Goal: Task Accomplishment & Management: Use online tool/utility

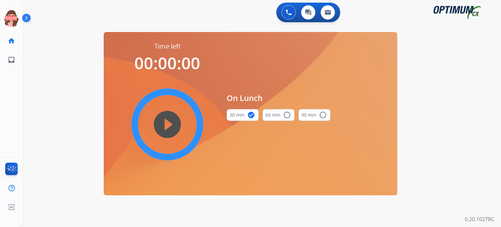
click at [4, 21] on icon at bounding box center [11, 18] width 21 height 21
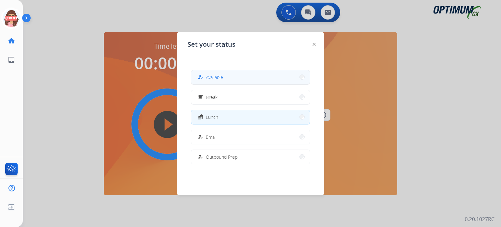
click at [206, 77] on div "how_to_reg Available" at bounding box center [209, 77] width 27 height 8
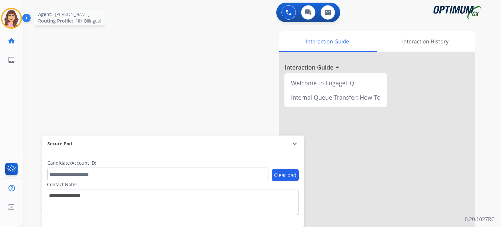
click at [13, 22] on img at bounding box center [11, 18] width 18 height 18
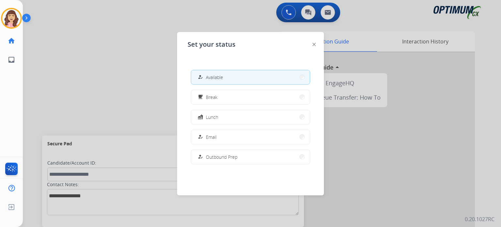
click at [121, 76] on div at bounding box center [250, 113] width 501 height 227
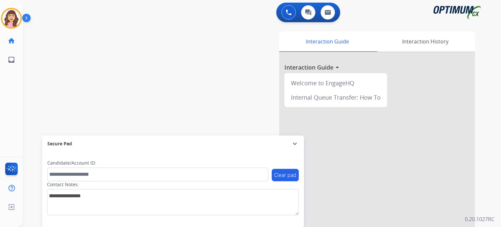
click at [480, 120] on div "Interaction Guide Interaction History Interaction Guide arrow_drop_up Welcome t…" at bounding box center [343, 162] width 285 height 267
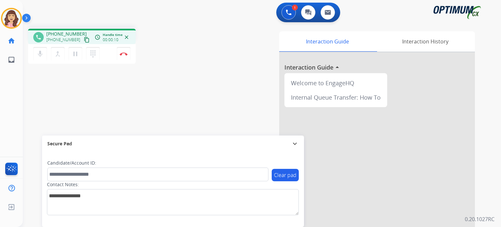
click at [84, 39] on mat-icon "content_copy" at bounding box center [87, 40] width 6 height 6
click at [123, 56] on button "Disconnect" at bounding box center [124, 54] width 14 height 14
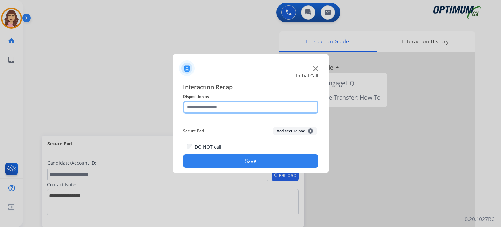
click at [231, 108] on input "text" at bounding box center [250, 106] width 135 height 13
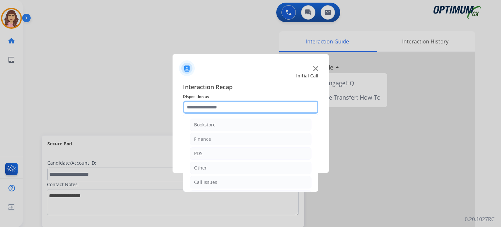
scroll to position [43, 0]
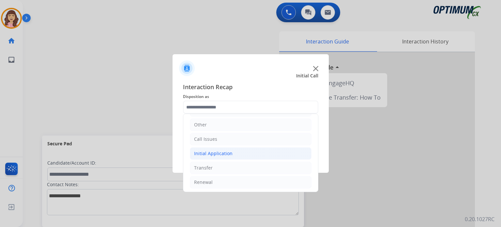
click at [226, 157] on li "Initial Application" at bounding box center [251, 153] width 122 height 12
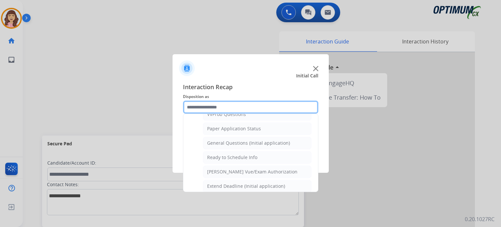
scroll to position [356, 0]
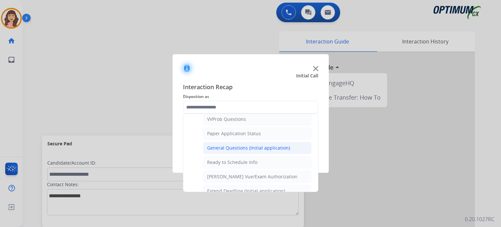
click at [247, 144] on div "General Questions (Initial application)" at bounding box center [248, 147] width 83 height 7
type input "**********"
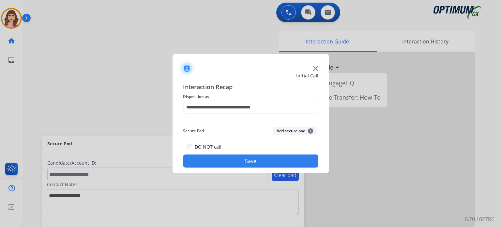
click at [242, 163] on button "Save" at bounding box center [250, 160] width 135 height 13
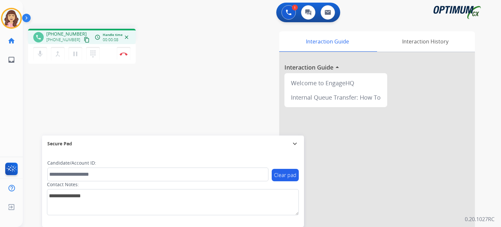
click at [84, 37] on mat-icon "content_copy" at bounding box center [87, 40] width 6 height 6
click at [123, 56] on button "Disconnect" at bounding box center [124, 54] width 14 height 14
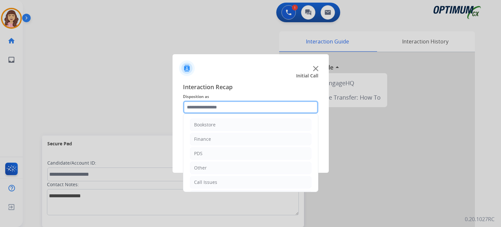
click at [230, 109] on input "text" at bounding box center [250, 106] width 135 height 13
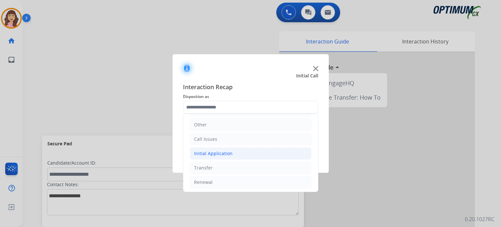
click at [216, 155] on div "Initial Application" at bounding box center [213, 153] width 38 height 7
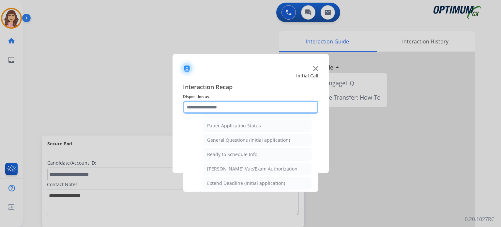
scroll to position [350, 0]
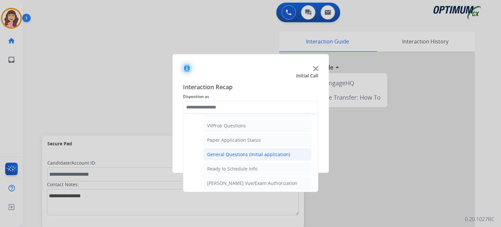
click at [229, 152] on div "General Questions (Initial application)" at bounding box center [248, 154] width 83 height 7
type input "**********"
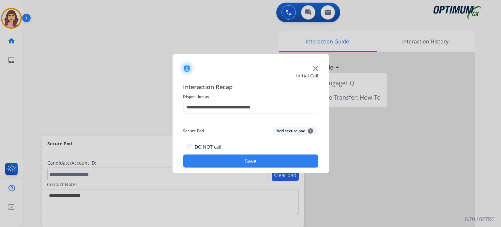
click at [229, 157] on button "Save" at bounding box center [250, 160] width 135 height 13
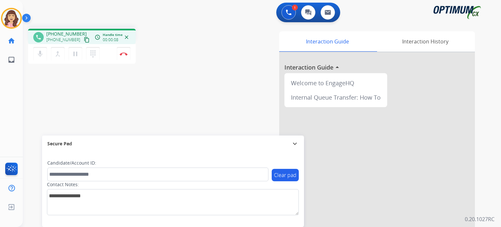
click at [84, 39] on mat-icon "content_copy" at bounding box center [87, 40] width 6 height 6
click at [123, 54] on img at bounding box center [124, 53] width 8 height 3
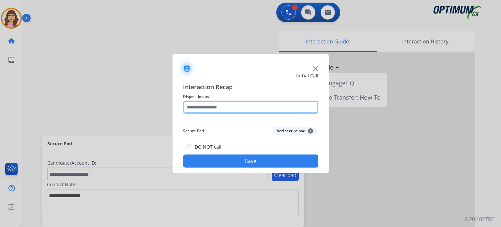
click at [240, 107] on input "text" at bounding box center [250, 106] width 135 height 13
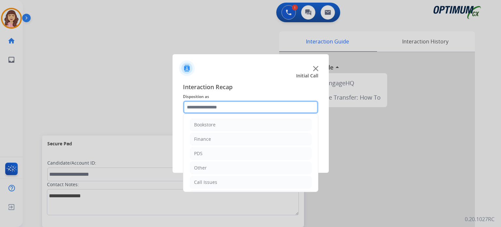
scroll to position [43, 0]
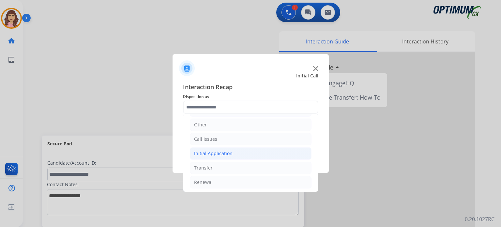
click at [223, 154] on div "Initial Application" at bounding box center [213, 153] width 38 height 7
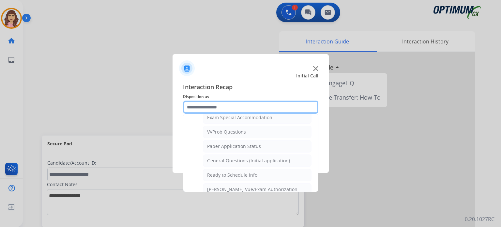
scroll to position [369, 0]
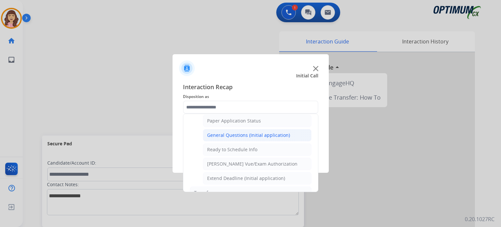
click at [236, 133] on div "General Questions (Initial application)" at bounding box center [248, 135] width 83 height 7
type input "**********"
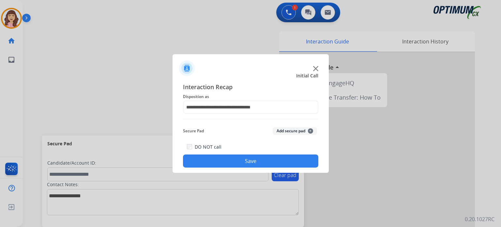
click at [243, 158] on button "Save" at bounding box center [250, 160] width 135 height 13
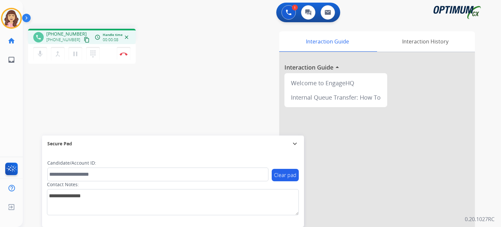
click at [84, 37] on mat-icon "content_copy" at bounding box center [87, 40] width 6 height 6
click at [40, 56] on mat-icon "mic" at bounding box center [40, 54] width 8 height 8
click at [40, 56] on mat-icon "mic_off" at bounding box center [40, 54] width 8 height 8
click at [123, 54] on img at bounding box center [124, 53] width 8 height 3
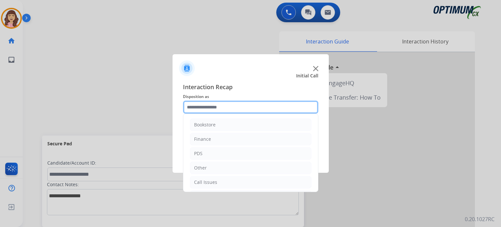
click at [224, 108] on input "text" at bounding box center [250, 106] width 135 height 13
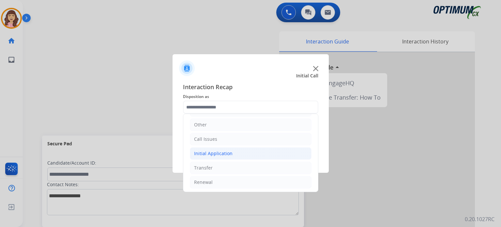
click at [218, 150] on div "Initial Application" at bounding box center [213, 153] width 38 height 7
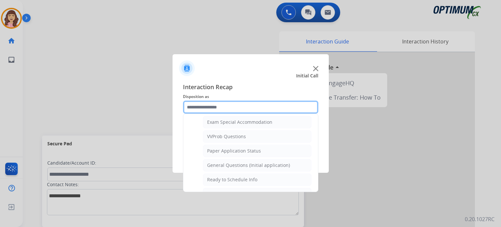
scroll to position [328, 0]
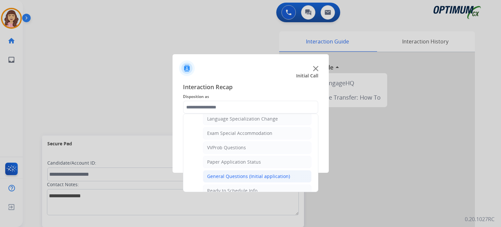
click at [256, 170] on li "General Questions (Initial application)" at bounding box center [257, 176] width 109 height 12
type input "**********"
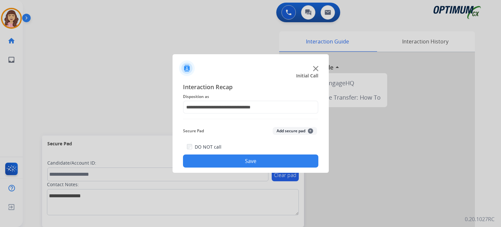
click at [249, 157] on button "Save" at bounding box center [250, 160] width 135 height 13
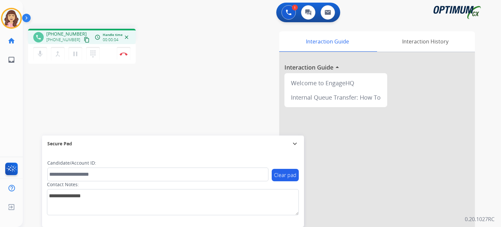
click at [84, 40] on mat-icon "content_copy" at bounding box center [87, 40] width 6 height 6
click at [123, 53] on img at bounding box center [124, 53] width 8 height 3
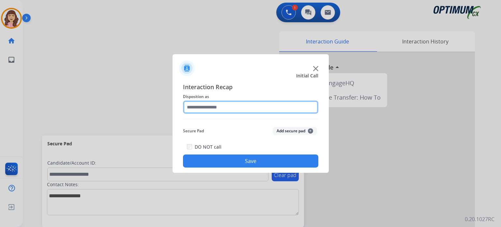
click at [236, 107] on input "text" at bounding box center [250, 106] width 135 height 13
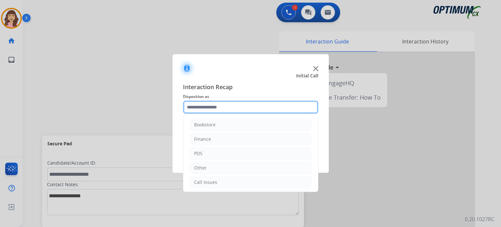
scroll to position [43, 0]
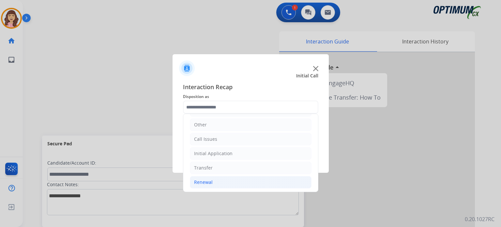
click at [210, 180] on div "Renewal" at bounding box center [203, 182] width 19 height 7
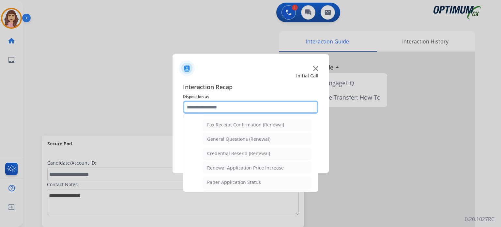
scroll to position [175, 0]
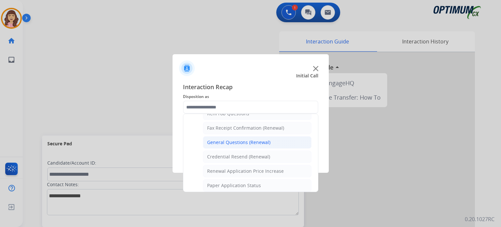
click at [250, 142] on div "General Questions (Renewal)" at bounding box center [238, 142] width 63 height 7
type input "**********"
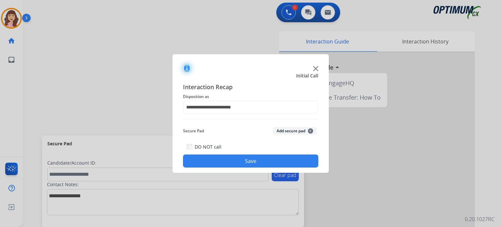
click at [245, 160] on button "Save" at bounding box center [250, 160] width 135 height 13
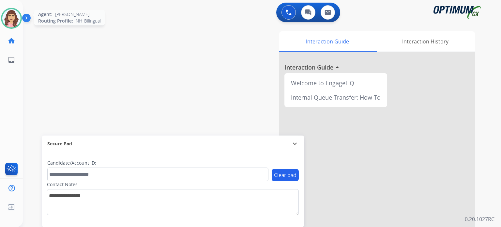
click at [10, 19] on img at bounding box center [11, 18] width 18 height 18
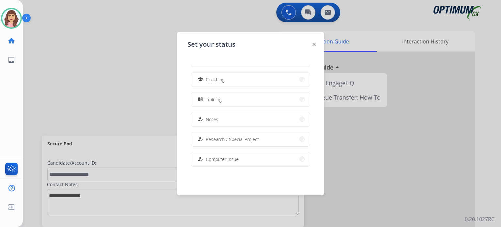
scroll to position [96, 0]
click at [219, 98] on span "Training" at bounding box center [214, 100] width 16 height 7
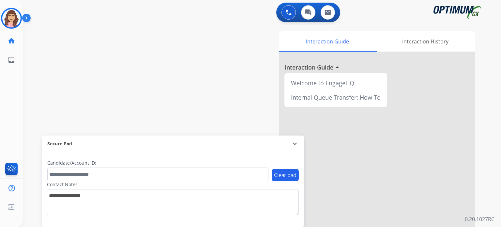
click at [44, 55] on div "swap_horiz Break voice bridge close_fullscreen Connect 3-Way Call merge_type Se…" at bounding box center [254, 159] width 462 height 272
click at [9, 18] on img at bounding box center [11, 18] width 18 height 18
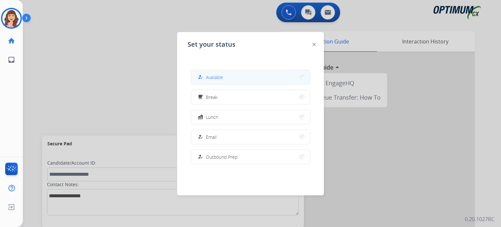
click at [229, 79] on button "how_to_reg Available" at bounding box center [250, 77] width 119 height 14
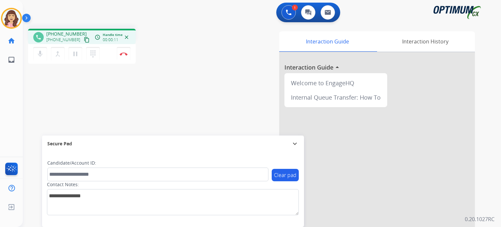
click at [84, 39] on mat-icon "content_copy" at bounding box center [87, 40] width 6 height 6
click at [123, 56] on button "Disconnect" at bounding box center [124, 54] width 14 height 14
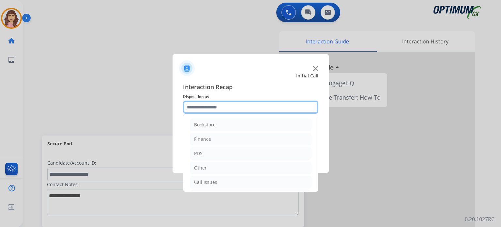
click at [227, 108] on input "text" at bounding box center [250, 106] width 135 height 13
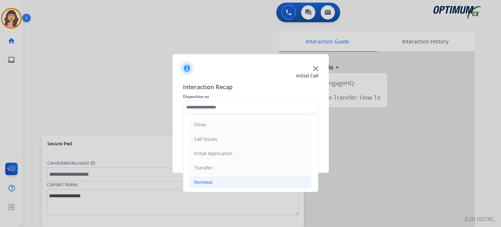
click at [216, 177] on li "Renewal" at bounding box center [251, 182] width 122 height 12
click at [227, 152] on div "Initial Application" at bounding box center [213, 153] width 38 height 7
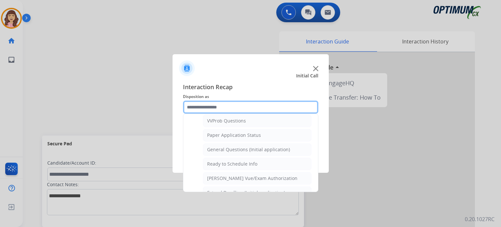
scroll to position [346, 0]
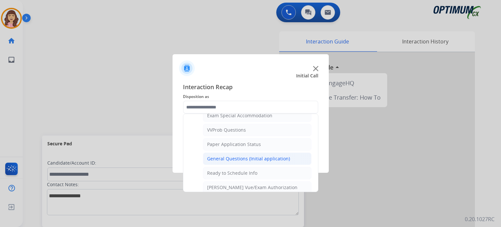
click at [250, 156] on div "General Questions (Initial application)" at bounding box center [248, 158] width 83 height 7
type input "**********"
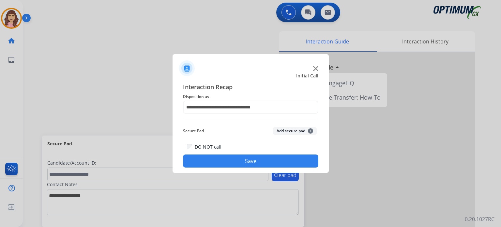
click at [236, 160] on button "Save" at bounding box center [250, 160] width 135 height 13
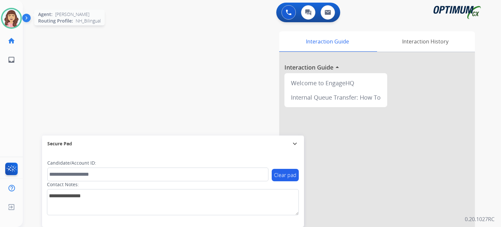
click at [13, 16] on img at bounding box center [11, 18] width 18 height 18
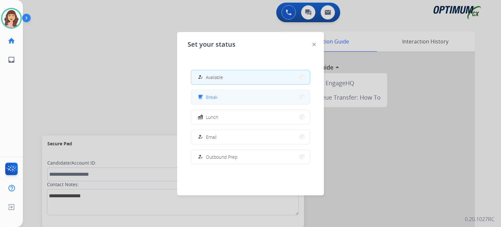
click at [220, 99] on button "free_breakfast Break" at bounding box center [250, 97] width 119 height 14
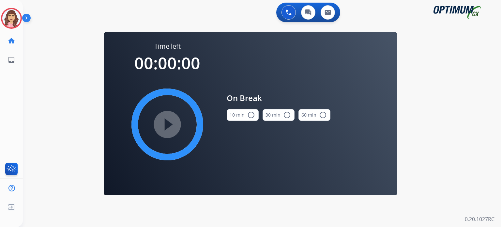
click at [250, 115] on mat-icon "radio_button_unchecked" at bounding box center [251, 115] width 8 height 8
click at [168, 122] on mat-icon "play_circle_filled" at bounding box center [167, 124] width 8 height 8
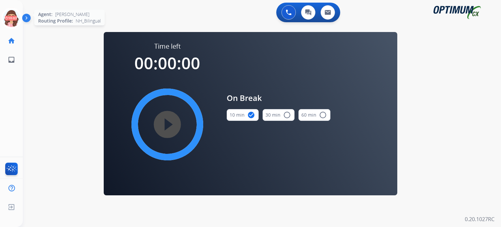
click at [10, 19] on icon at bounding box center [11, 18] width 21 height 21
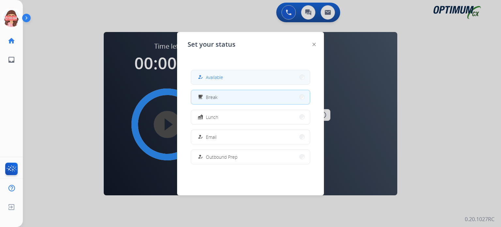
click at [211, 79] on span "Available" at bounding box center [214, 77] width 17 height 7
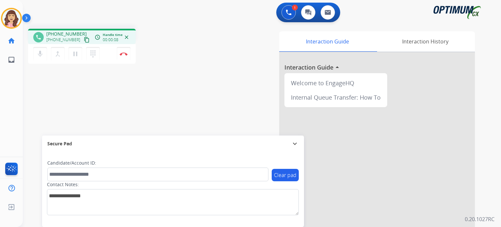
click at [84, 41] on mat-icon "content_copy" at bounding box center [87, 40] width 6 height 6
click at [38, 54] on mat-icon "mic" at bounding box center [40, 54] width 8 height 8
click at [38, 54] on mat-icon "mic_off" at bounding box center [40, 54] width 8 height 8
click at [38, 58] on button "mic Mute" at bounding box center [40, 54] width 14 height 14
click at [38, 58] on button "mic_off Mute" at bounding box center [40, 54] width 14 height 14
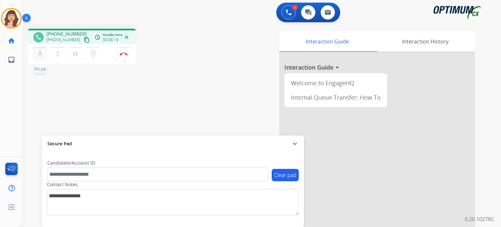
click at [38, 54] on mat-icon "mic" at bounding box center [40, 54] width 8 height 8
click at [38, 54] on mat-icon "mic_off" at bounding box center [40, 54] width 8 height 8
click at [147, 117] on div "phone [PHONE_NUMBER] [PHONE_NUMBER] content_copy access_time Call metrics Queue…" at bounding box center [254, 159] width 462 height 272
click at [40, 56] on mat-icon "mic" at bounding box center [40, 54] width 8 height 8
click at [40, 56] on mat-icon "mic_off" at bounding box center [40, 54] width 8 height 8
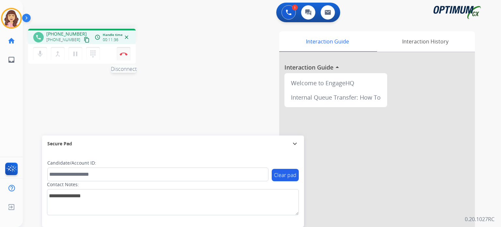
click at [124, 53] on img at bounding box center [124, 53] width 8 height 3
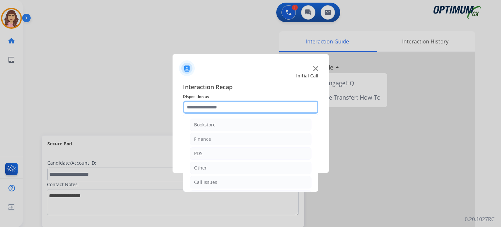
click at [229, 108] on input "text" at bounding box center [250, 106] width 135 height 13
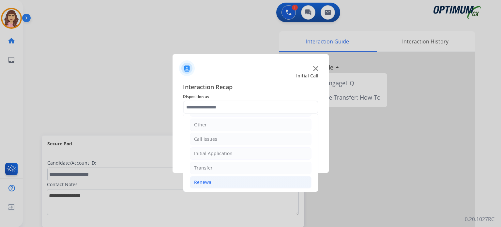
click at [219, 184] on li "Renewal" at bounding box center [251, 182] width 122 height 12
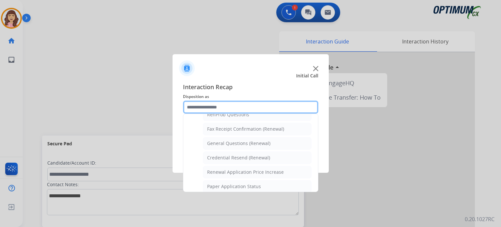
scroll to position [171, 0]
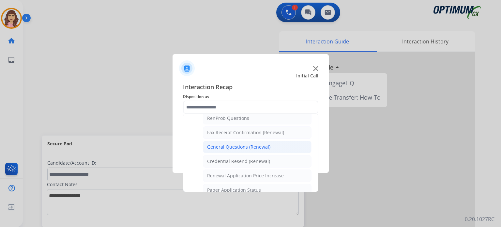
click at [230, 148] on div "General Questions (Renewal)" at bounding box center [238, 146] width 63 height 7
type input "**********"
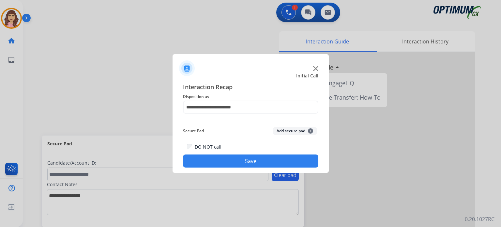
click at [234, 162] on button "Save" at bounding box center [250, 160] width 135 height 13
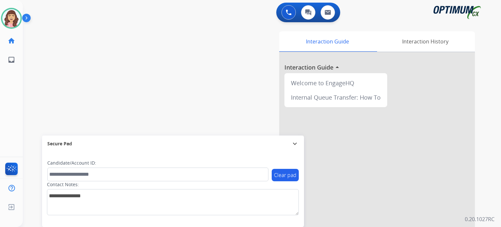
click at [90, 68] on div "swap_horiz Break voice bridge close_fullscreen Connect 3-Way Call merge_type Se…" at bounding box center [254, 159] width 462 height 272
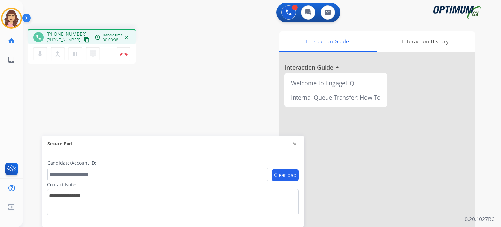
click at [84, 38] on mat-icon "content_copy" at bounding box center [87, 40] width 6 height 6
click at [73, 57] on button "pause Hold" at bounding box center [75, 54] width 14 height 14
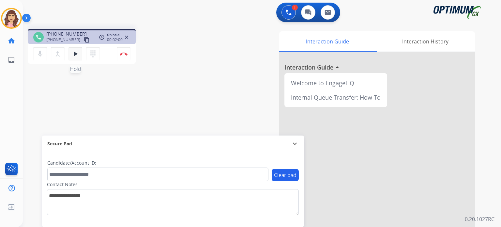
click at [73, 56] on mat-icon "play_arrow" at bounding box center [75, 54] width 8 height 8
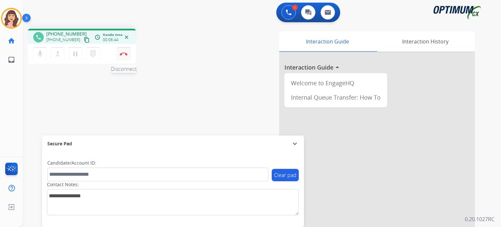
click at [123, 55] on img at bounding box center [124, 53] width 8 height 3
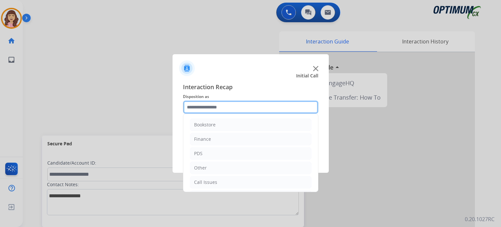
click at [239, 108] on input "text" at bounding box center [250, 106] width 135 height 13
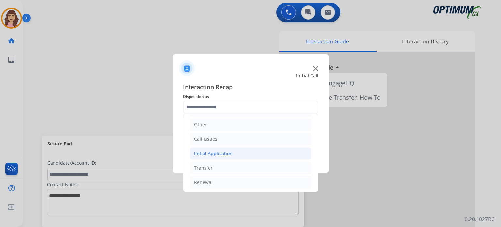
click at [249, 155] on li "Initial Application" at bounding box center [251, 153] width 122 height 12
drag, startPoint x: 312, startPoint y: 127, endPoint x: 313, endPoint y: 145, distance: 18.6
click at [313, 145] on div "Bookstore Finance PDS Other Call Issues Initial Application Credential Resend (…" at bounding box center [250, 152] width 135 height 78
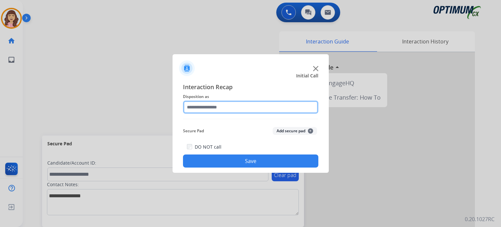
click at [281, 111] on input "text" at bounding box center [250, 106] width 135 height 13
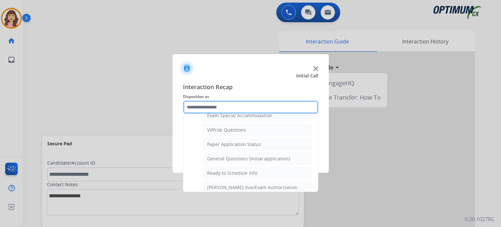
scroll to position [350, 0]
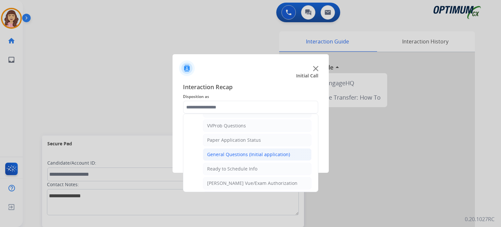
click at [246, 152] on div "General Questions (Initial application)" at bounding box center [248, 154] width 83 height 7
type input "**********"
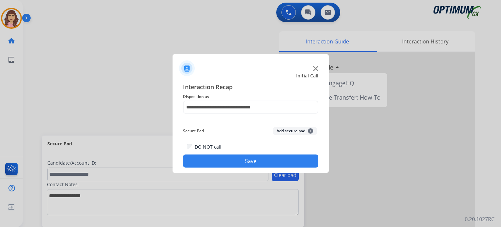
click at [243, 162] on button "Save" at bounding box center [250, 160] width 135 height 13
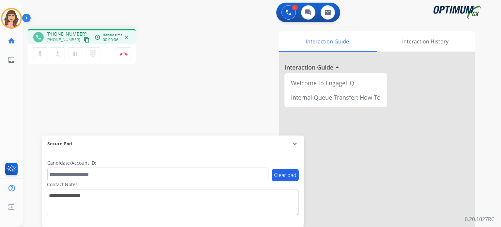
click at [84, 39] on mat-icon "content_copy" at bounding box center [87, 40] width 6 height 6
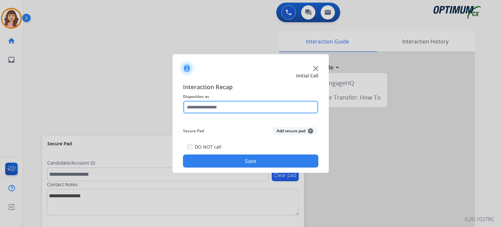
click at [233, 105] on input "text" at bounding box center [250, 106] width 135 height 13
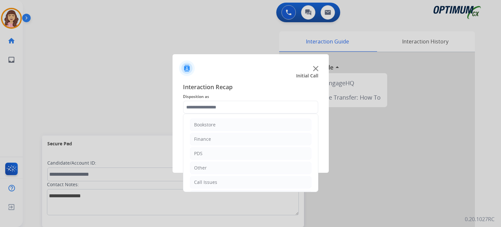
click at [311, 130] on ul "Bookstore Finance PDS Other Call Issues Initial Application Transfer Renewal" at bounding box center [250, 175] width 135 height 122
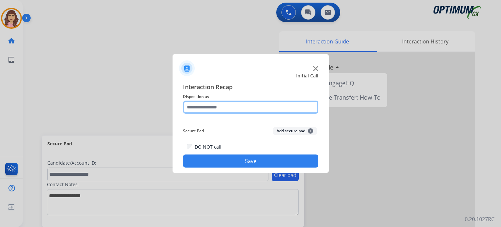
click at [293, 109] on input "text" at bounding box center [250, 106] width 135 height 13
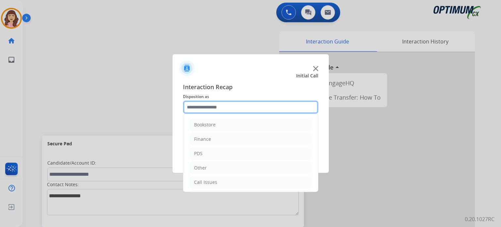
scroll to position [43, 0]
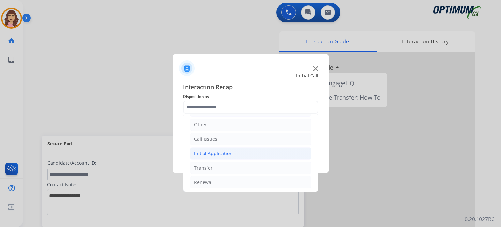
click at [244, 153] on li "Initial Application" at bounding box center [251, 153] width 122 height 12
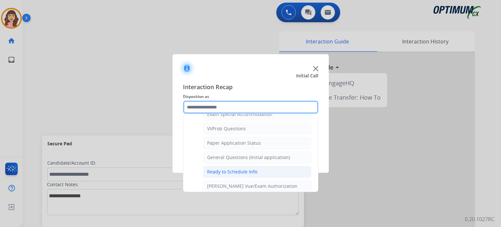
scroll to position [344, 0]
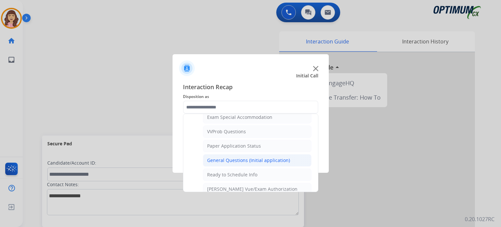
click at [238, 158] on div "General Questions (Initial application)" at bounding box center [248, 160] width 83 height 7
type input "**********"
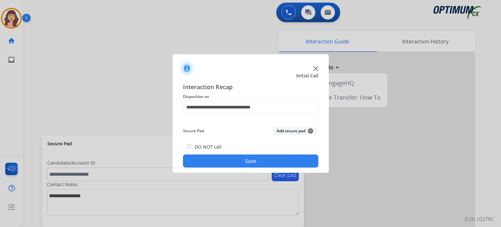
click at [243, 158] on button "Save" at bounding box center [250, 160] width 135 height 13
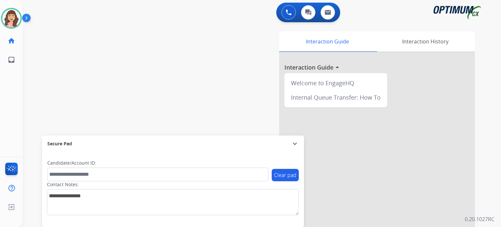
click at [109, 53] on div "swap_horiz Break voice bridge close_fullscreen Connect 3-Way Call merge_type Se…" at bounding box center [254, 159] width 462 height 272
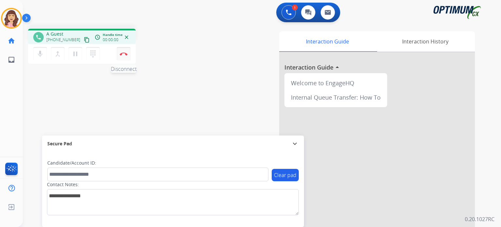
click at [121, 54] on img at bounding box center [124, 53] width 8 height 3
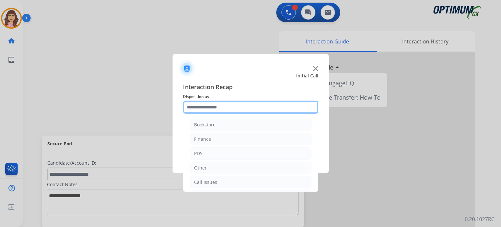
click at [219, 106] on input "text" at bounding box center [250, 106] width 135 height 13
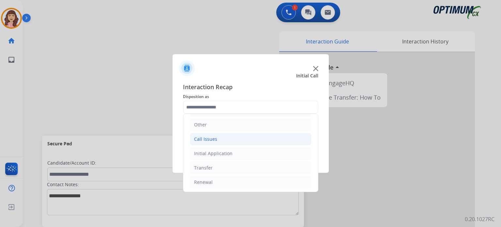
click at [227, 135] on li "Call Issues" at bounding box center [251, 139] width 122 height 12
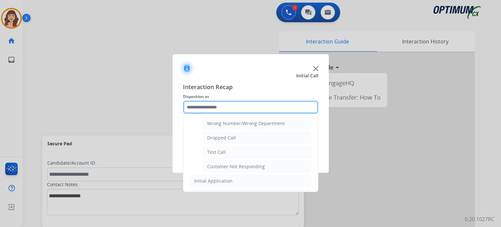
scroll to position [88, 0]
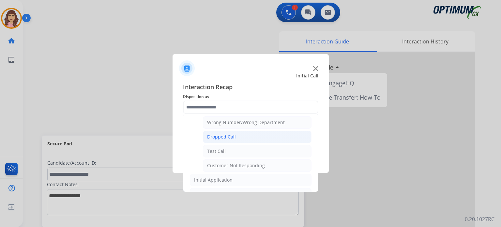
click at [231, 136] on div "Dropped Call" at bounding box center [221, 136] width 29 height 7
type input "**********"
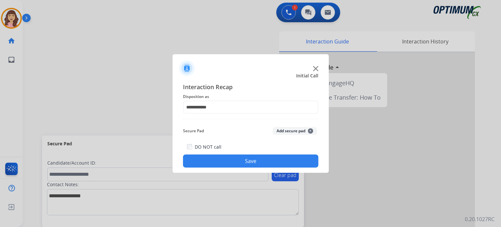
click at [240, 160] on button "Save" at bounding box center [250, 160] width 135 height 13
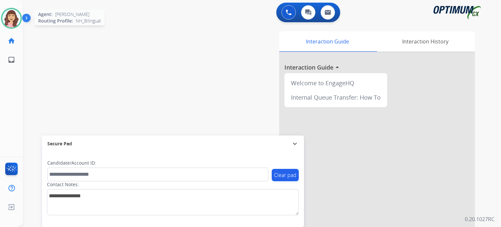
click at [9, 21] on img at bounding box center [11, 18] width 18 height 18
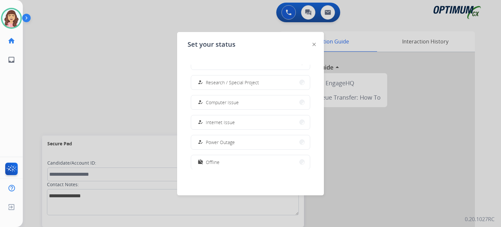
scroll to position [162, 0]
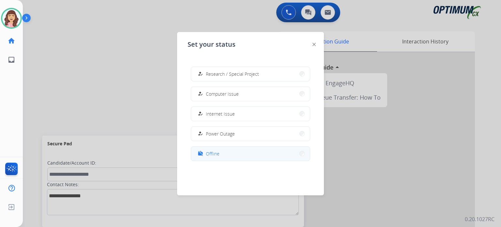
click at [223, 151] on button "work_off Offline" at bounding box center [250, 153] width 119 height 14
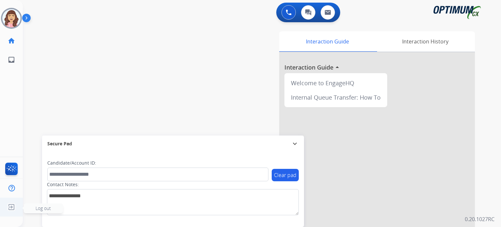
click at [14, 208] on img at bounding box center [12, 207] width 12 height 12
